Goal: Transaction & Acquisition: Subscribe to service/newsletter

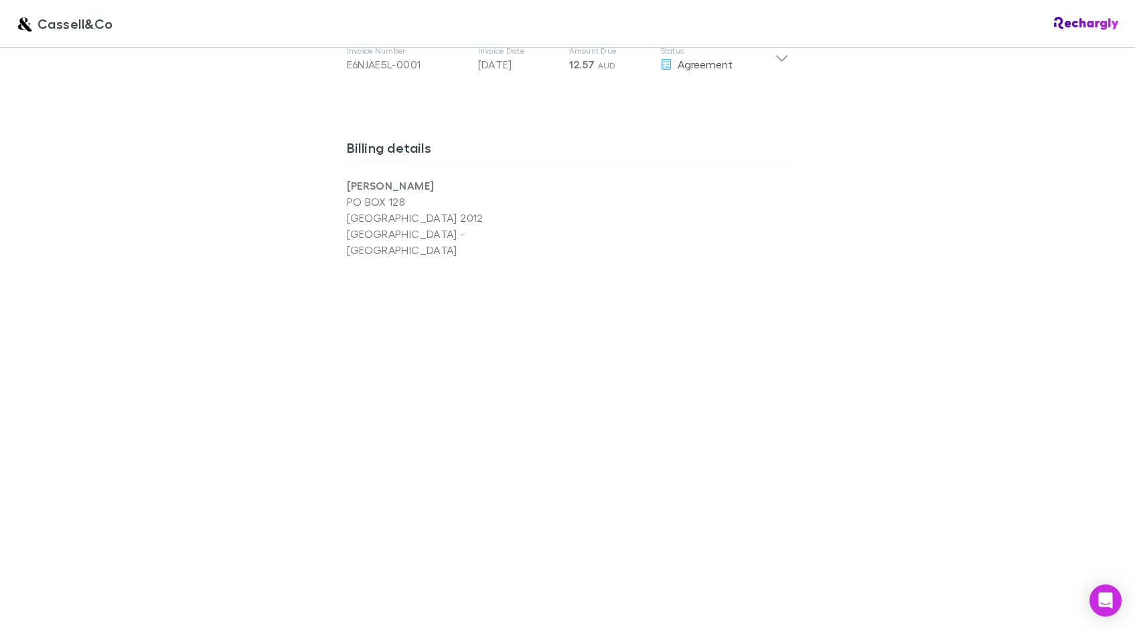
scroll to position [1105, 0]
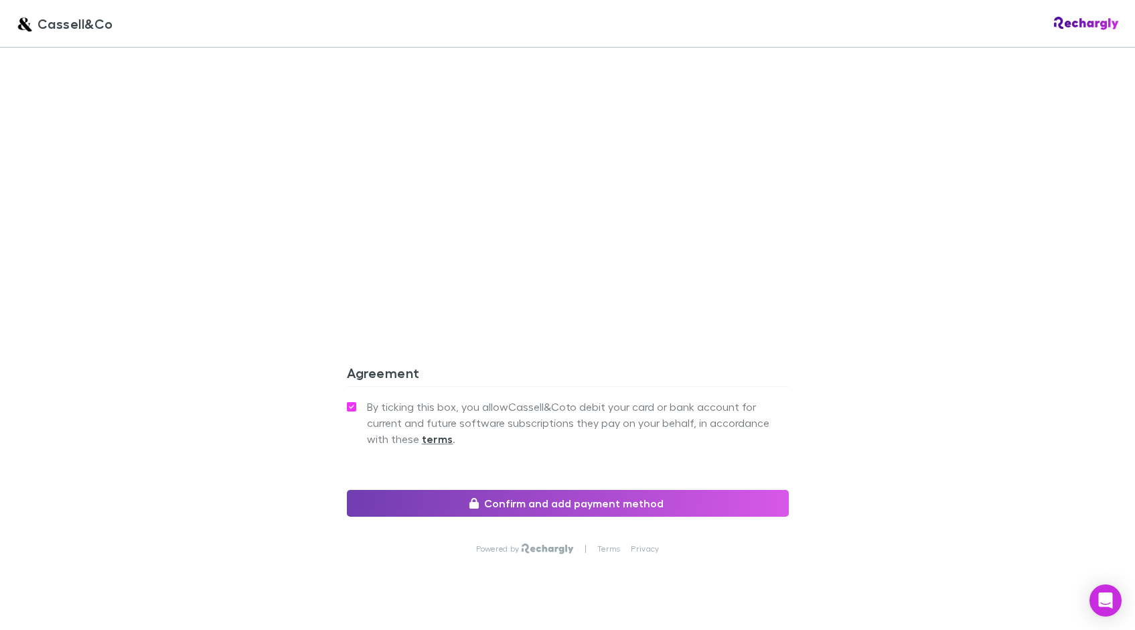
click at [581, 490] on button "Confirm and add payment method" at bounding box center [568, 503] width 442 height 27
